Goal: Task Accomplishment & Management: Complete application form

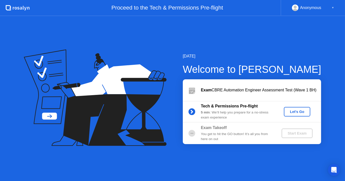
click at [253, 113] on div "5 min : We’ll help you prepare for a no-stress exam experience" at bounding box center [237, 115] width 72 height 10
click at [293, 114] on div "Let's Go" at bounding box center [297, 112] width 22 height 4
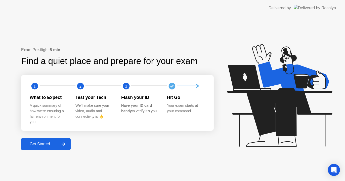
click at [40, 144] on div "Get Started" at bounding box center [40, 144] width 34 height 5
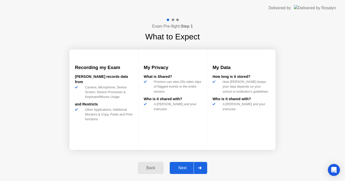
click at [183, 165] on button "Next" at bounding box center [188, 168] width 37 height 12
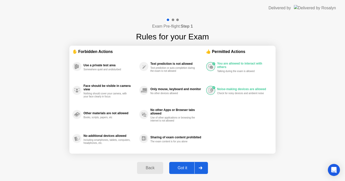
click at [180, 167] on div "Got it" at bounding box center [183, 168] width 24 height 5
select select "**********"
select select "*******"
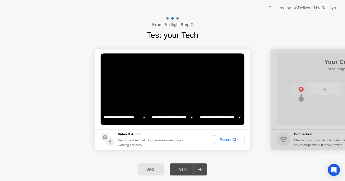
click at [229, 138] on div "Record Clip" at bounding box center [229, 140] width 27 height 4
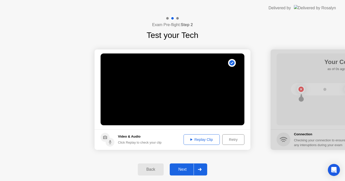
click at [199, 139] on div "Replay Clip" at bounding box center [201, 140] width 33 height 4
click at [179, 171] on div "Next" at bounding box center [182, 169] width 22 height 5
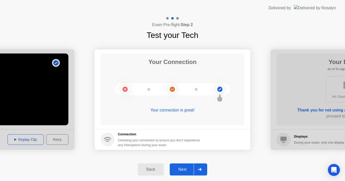
click at [182, 170] on div "Next" at bounding box center [182, 169] width 22 height 5
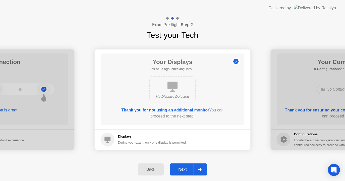
click at [182, 170] on div "Next" at bounding box center [182, 169] width 22 height 5
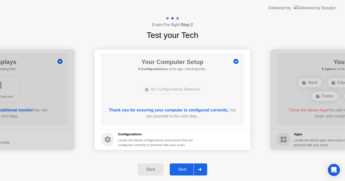
click at [182, 170] on div "Next" at bounding box center [182, 169] width 22 height 5
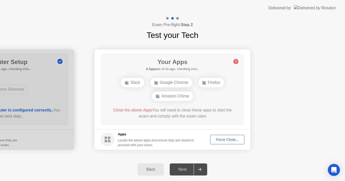
click at [223, 164] on div "Back Next" at bounding box center [172, 169] width 345 height 23
click at [224, 141] on div "Force Close..." at bounding box center [227, 140] width 31 height 4
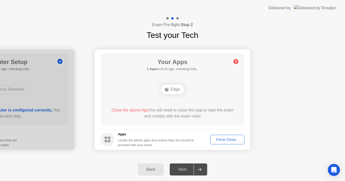
click at [227, 141] on div "Force Close..." at bounding box center [227, 140] width 31 height 4
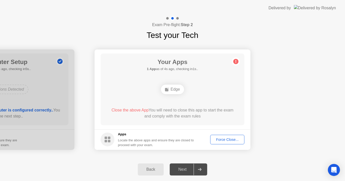
click at [223, 140] on div "Force Close..." at bounding box center [227, 140] width 31 height 4
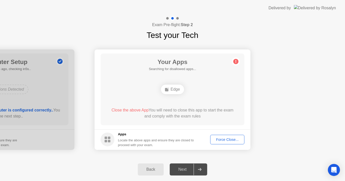
click at [225, 98] on div "Your Apps Searching for disallowed apps... Edge Close the above App You will ne…" at bounding box center [173, 90] width 144 height 72
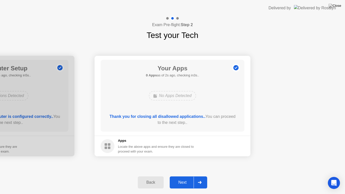
click at [182, 181] on div "Next" at bounding box center [182, 182] width 22 height 5
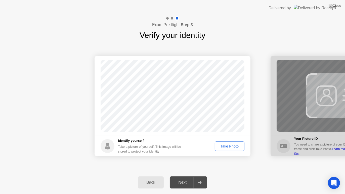
click at [229, 147] on div "Take Photo" at bounding box center [229, 146] width 26 height 4
click at [180, 181] on div "Next" at bounding box center [182, 182] width 22 height 5
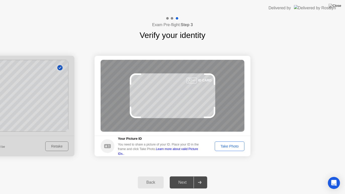
click at [229, 148] on div "Take Photo" at bounding box center [229, 146] width 26 height 4
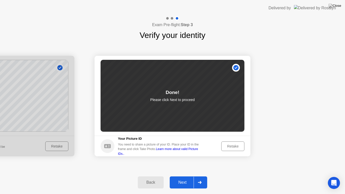
click at [183, 180] on div "Next" at bounding box center [182, 182] width 22 height 5
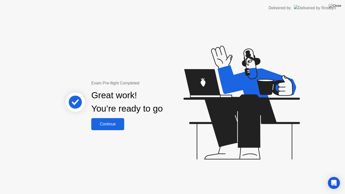
click at [114, 128] on button "Continue" at bounding box center [107, 124] width 33 height 12
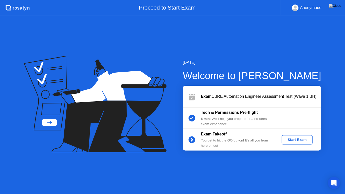
click at [291, 139] on div "Start Exam" at bounding box center [296, 140] width 27 height 4
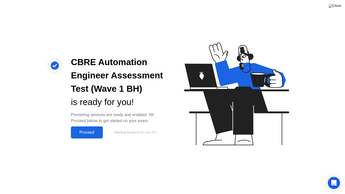
click at [85, 130] on div "Proceed" at bounding box center [86, 132] width 29 height 5
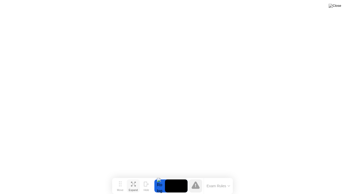
click at [134, 181] on icon at bounding box center [133, 184] width 5 height 5
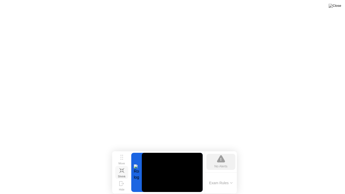
click at [121, 169] on icon at bounding box center [120, 169] width 2 height 2
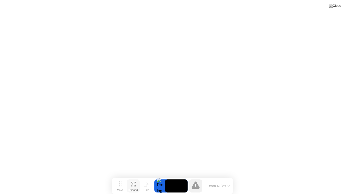
click at [197, 181] on icon at bounding box center [195, 184] width 8 height 7
click at [220, 181] on button "Exam Rules" at bounding box center [218, 186] width 27 height 5
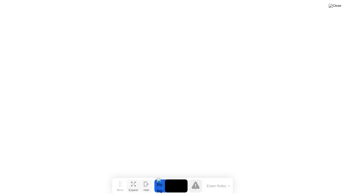
click at [148, 181] on icon at bounding box center [146, 184] width 5 height 5
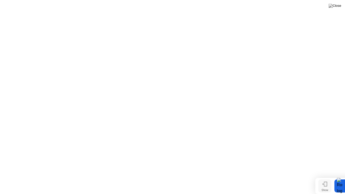
click at [324, 181] on icon at bounding box center [325, 184] width 3 height 4
click at [318, 179] on button "Hide" at bounding box center [324, 185] width 13 height 13
click at [318, 179] on button "Show" at bounding box center [324, 185] width 13 height 13
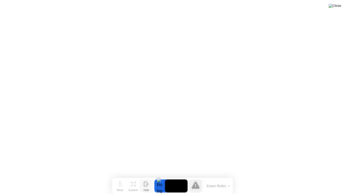
click at [338, 6] on img at bounding box center [334, 6] width 13 height 4
click at [339, 8] on img at bounding box center [334, 6] width 13 height 4
